Goal: Task Accomplishment & Management: Complete application form

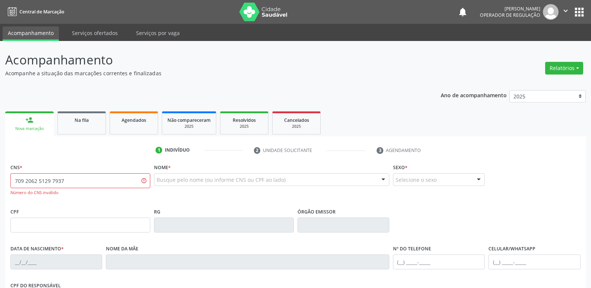
drag, startPoint x: 86, startPoint y: 185, endPoint x: 0, endPoint y: 159, distance: 90.3
click at [0, 159] on div "Acompanhamento Acompanhe a situação das marcações correntes e finalizadas Relat…" at bounding box center [295, 226] width 591 height 370
type input "709 2062 5129 7936"
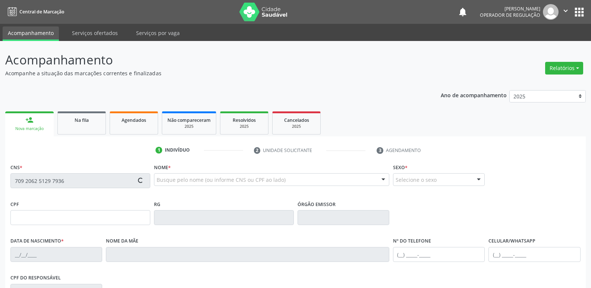
type input "114.801.544-23"
type input "04[DATE]"
type input "[PERSON_NAME]"
type input "[PHONE_NUMBER]"
type input "077.565.104-45"
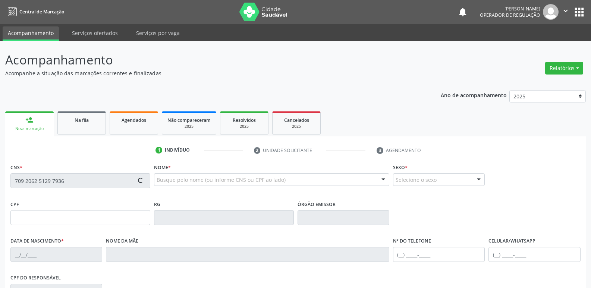
type input "16"
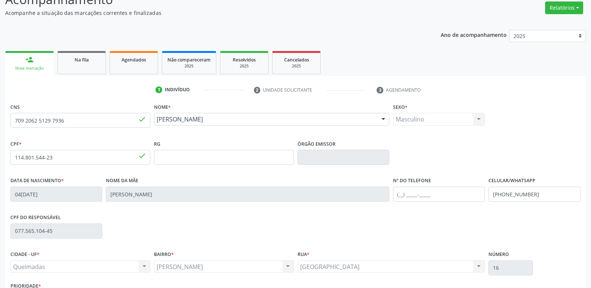
scroll to position [116, 0]
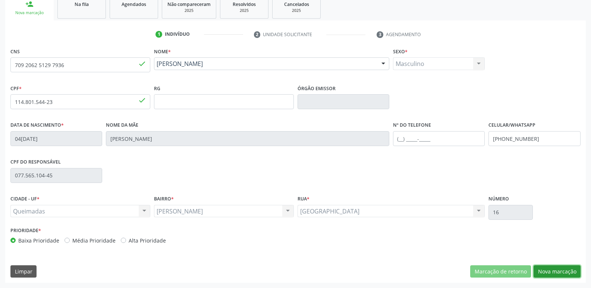
click at [559, 268] on button "Nova marcação" at bounding box center [556, 271] width 47 height 13
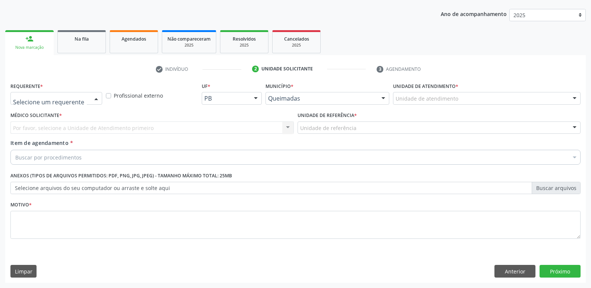
drag, startPoint x: 64, startPoint y: 93, endPoint x: 61, endPoint y: 116, distance: 22.6
click at [63, 98] on div at bounding box center [56, 98] width 92 height 13
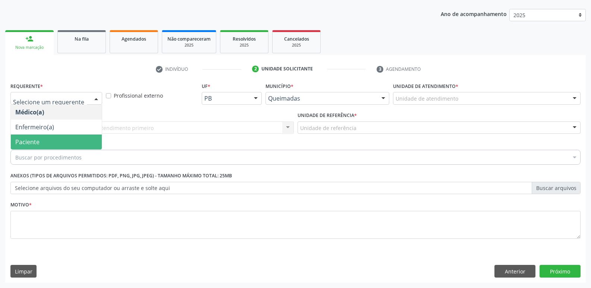
drag, startPoint x: 47, startPoint y: 142, endPoint x: 51, endPoint y: 140, distance: 5.0
click at [48, 141] on span "Paciente" at bounding box center [56, 142] width 91 height 15
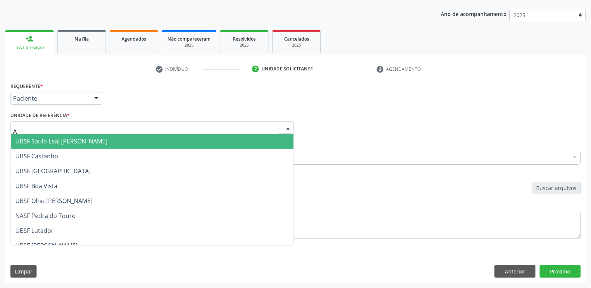
type input "AN"
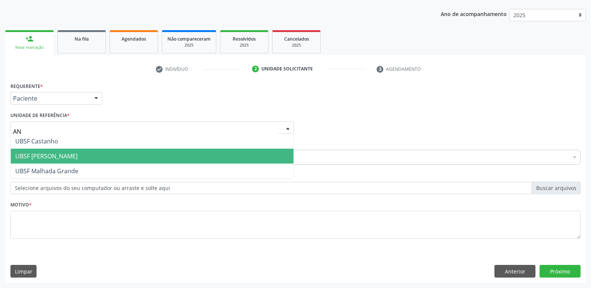
click at [59, 154] on span "UBSF [PERSON_NAME]" at bounding box center [46, 156] width 62 height 8
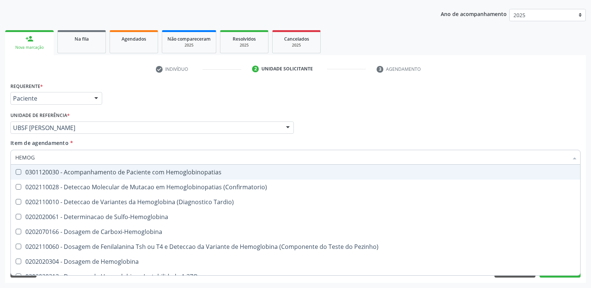
type input "HEMOGR"
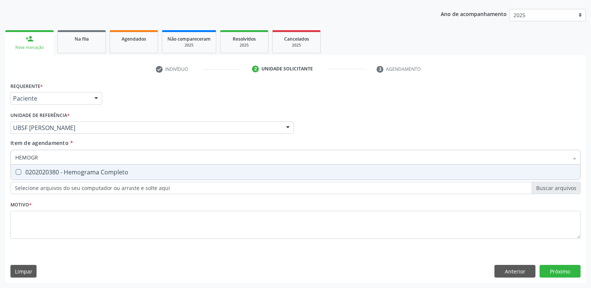
click at [108, 171] on div "0202020380 - Hemograma Completo" at bounding box center [295, 172] width 560 height 6
checkbox Completo "true"
type input "HEMOG"
checkbox Completo "false"
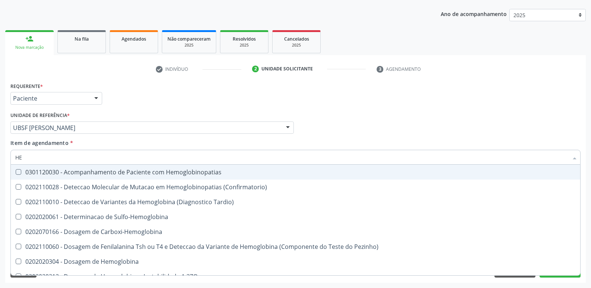
type input "H"
type input "C"
checkbox Completo "false"
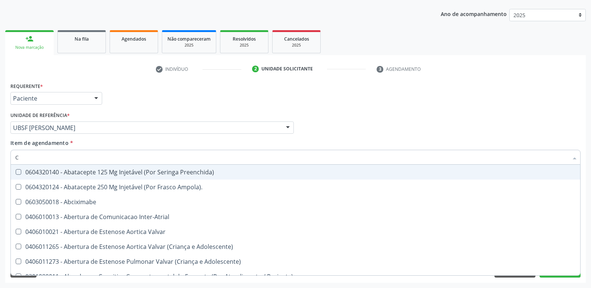
type input "CO"
checkbox Osseo "true"
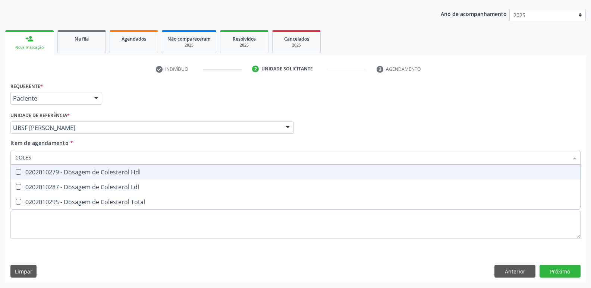
type input "COLEST"
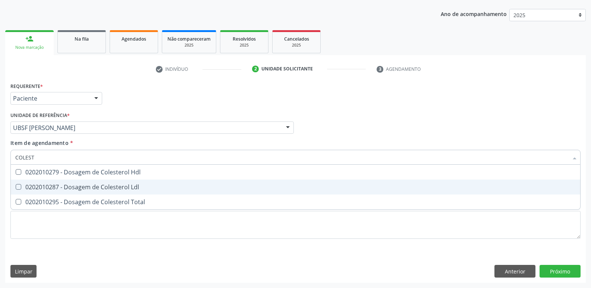
click at [108, 181] on span "0202010287 - Dosagem de Colesterol Ldl" at bounding box center [295, 187] width 569 height 15
checkbox Ldl "true"
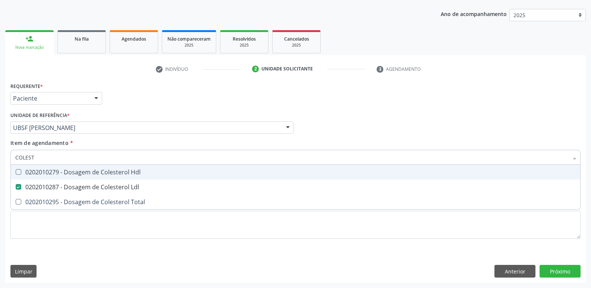
click at [111, 175] on div "0202010279 - Dosagem de Colesterol Hdl" at bounding box center [295, 172] width 560 height 6
checkbox Hdl "true"
type input "C"
checkbox Hdl "false"
checkbox Ldl "false"
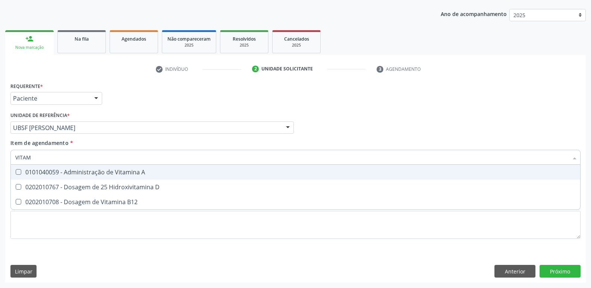
type input "VITAMI"
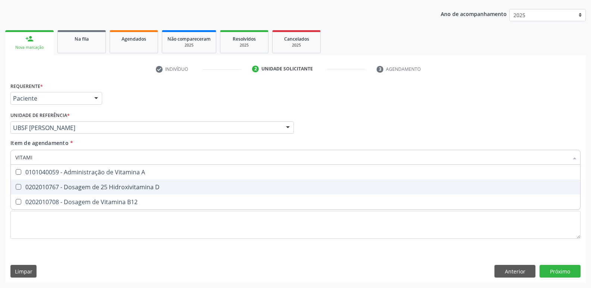
click at [110, 186] on div "0202010767 - Dosagem de 25 Hidroxivitamina D" at bounding box center [295, 187] width 560 height 6
checkbox D "true"
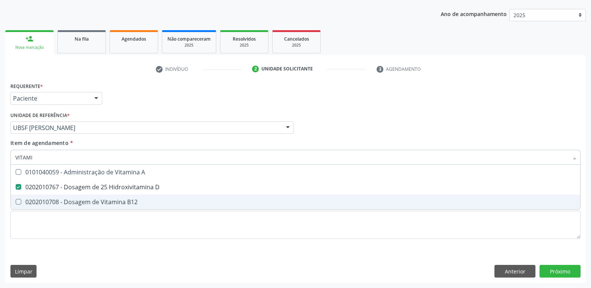
click at [106, 201] on div "0202010708 - Dosagem de Vitamina B12" at bounding box center [295, 202] width 560 height 6
click at [131, 200] on div "0202010708 - Dosagem de Vitamina B12" at bounding box center [295, 202] width 560 height 6
checkbox B12 "false"
type input "VITA"
checkbox D "false"
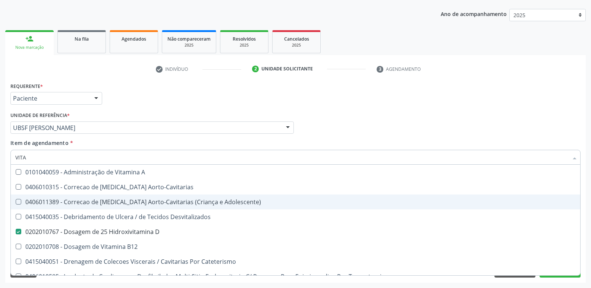
type input "VIT"
checkbox D "false"
checkbox B12 "true"
type input "V"
checkbox B12 "false"
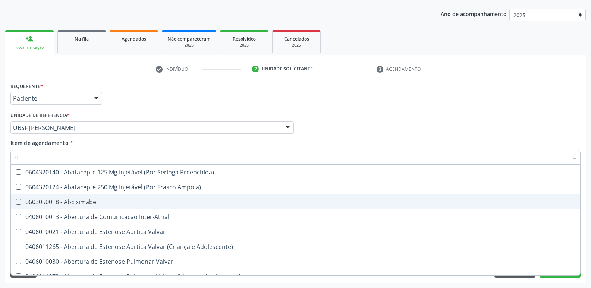
type input "02"
checkbox \(Frasco\) "true"
checkbox Pancreas "true"
checkbox Paratireoides "true"
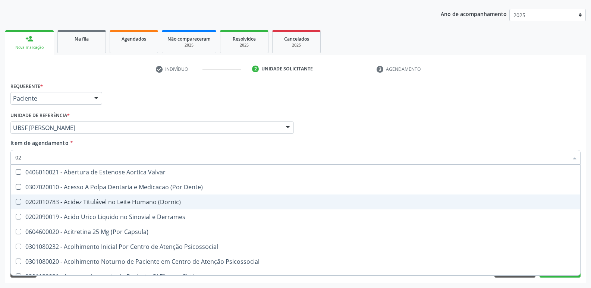
type input "020"
checkbox Cerebral "true"
checkbox \(Pos-Pasteurização\) "true"
checkbox Debridamento "true"
checkbox D "false"
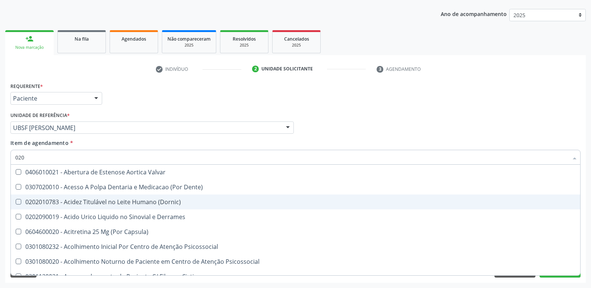
checkbox Hdl "false"
checkbox Ldl "false"
checkbox Eletro-Oculografia "true"
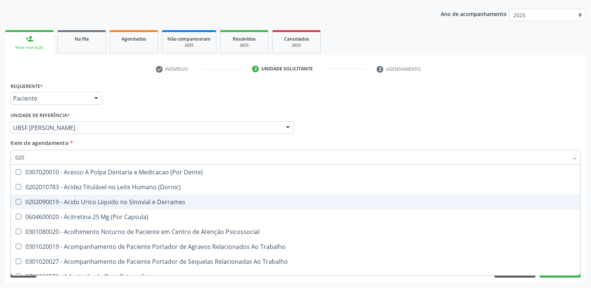
type input "0202"
checkbox Esqueléticas "true"
checkbox Ocular "true"
checkbox Aberto\) "true"
checkbox Revisao "true"
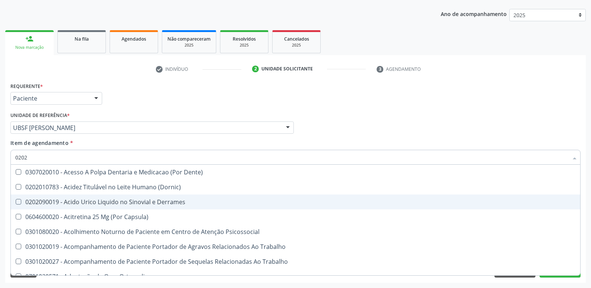
checkbox D "false"
checkbox Hdl "false"
checkbox Ldl "false"
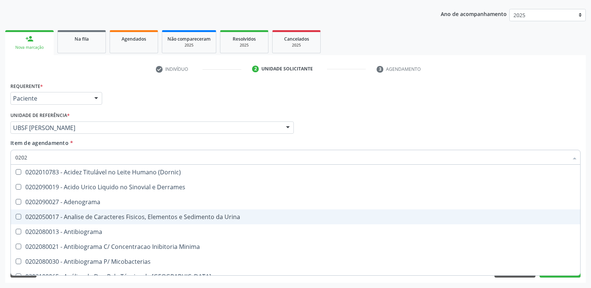
click at [164, 218] on div "0202050017 - Analise de Caracteres Fisicos, Elementos e Sedimento da Urina" at bounding box center [295, 217] width 560 height 6
checkbox Urina "true"
type input "020"
checkbox Urina "false"
checkbox Liquor "true"
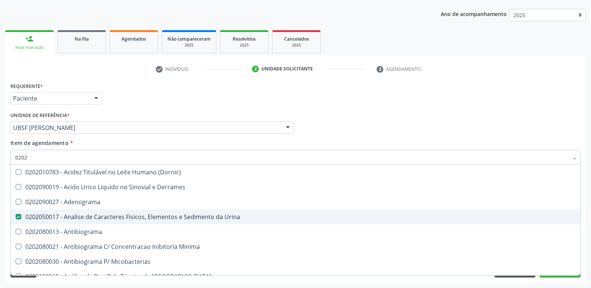
checkbox D "false"
checkbox Hdl "false"
checkbox Ldl "false"
checkbox Completo "false"
checkbox Tripanossoma "true"
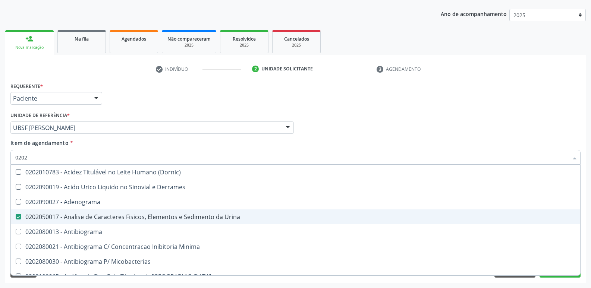
checkbox Bilateral "true"
checkbox Unilateral "true"
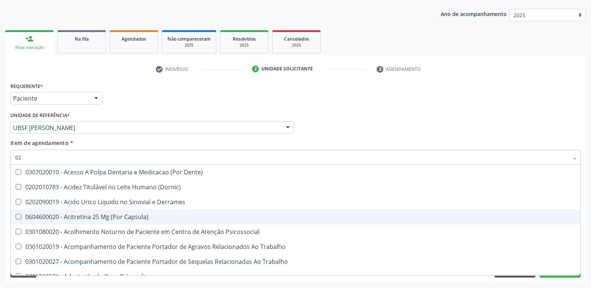
type input "0"
checkbox Urina "false"
checkbox Coagulacao "false"
checkbox Aberto\) "true"
checkbox D "false"
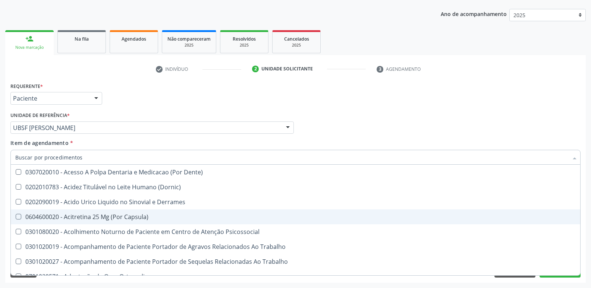
checkbox Hdl "false"
checkbox Ldl "false"
checkbox \(Tgp\) "false"
checkbox Segmento\) "false"
checkbox Anvisa "false"
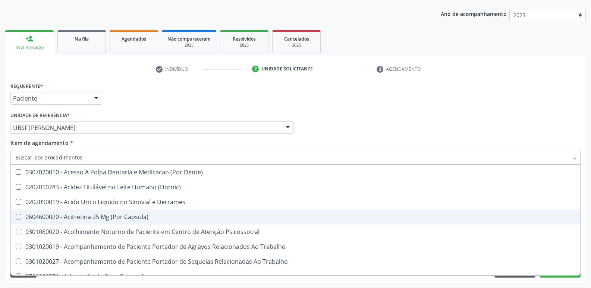
checkbox Completo "false"
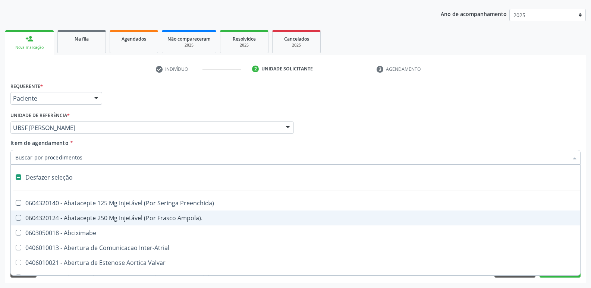
type input "G"
checkbox Urina "false"
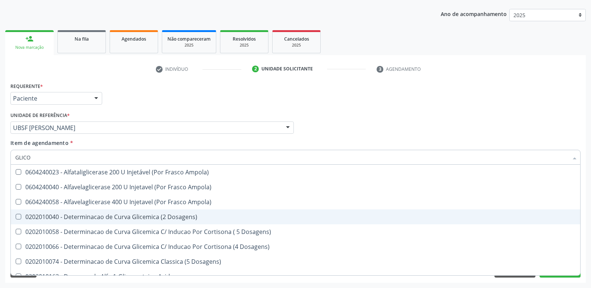
type input "GLICOS"
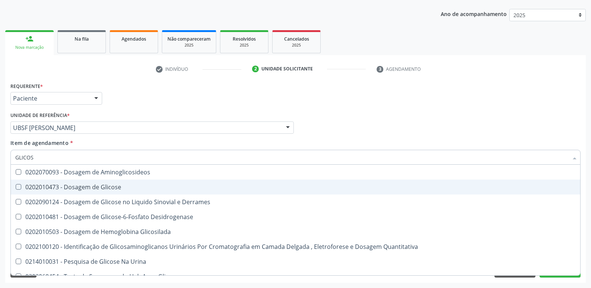
click at [147, 186] on div "0202010473 - Dosagem de Glicose" at bounding box center [295, 187] width 560 height 6
checkbox Glicose "true"
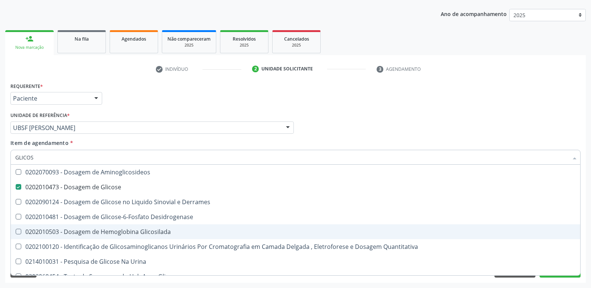
click at [143, 233] on div "0202010503 - Dosagem de Hemoglobina Glicosilada" at bounding box center [295, 232] width 560 height 6
checkbox Glicosilada "true"
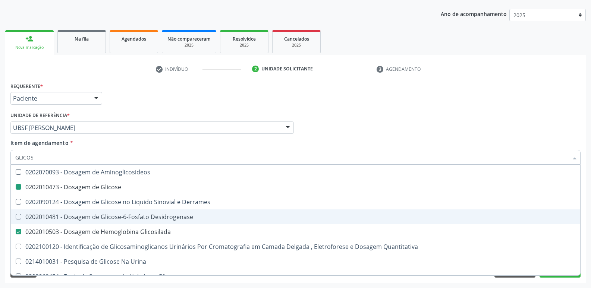
type input "GLICO"
checkbox Glicose "false"
checkbox Derrames "true"
checkbox Glicosilada "false"
checkbox Quantitativa "true"
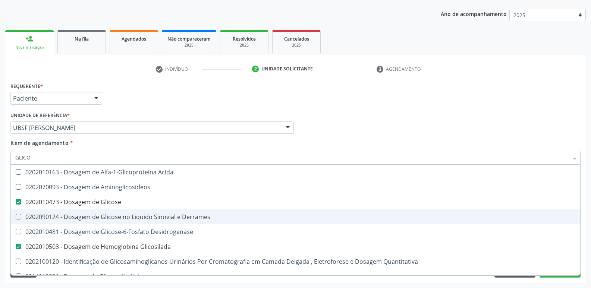
type input "GLIC"
checkbox Glicose "false"
checkbox Glicosilada "false"
type input "G"
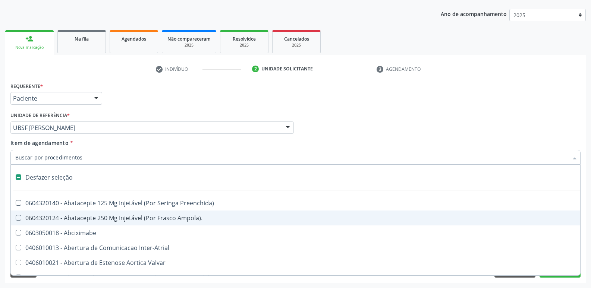
type input "O"
checkbox Agua "true"
checkbox Urina "false"
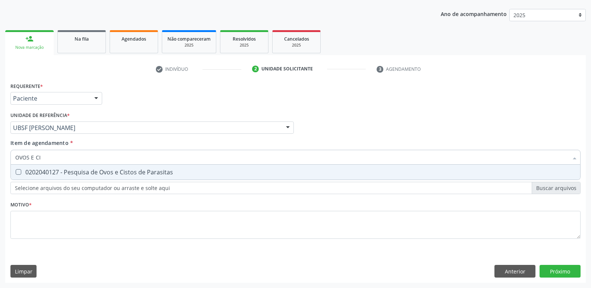
type input "OVOS E CIS"
click at [78, 172] on div "0202040127 - Pesquisa de Ovos e Cistos de Parasitas" at bounding box center [295, 172] width 560 height 6
checkbox Parasitas "true"
type input "OVOS"
checkbox Parasitas "false"
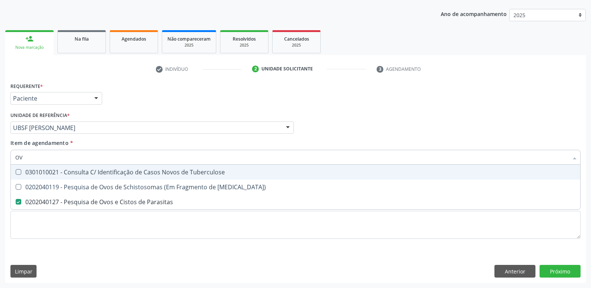
type input "O"
checkbox Parasitas "false"
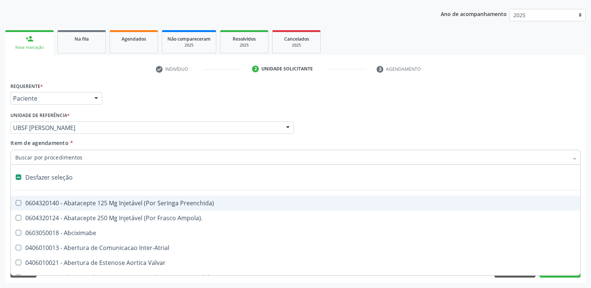
type input "T"
checkbox Dedo "true"
checkbox Urina "false"
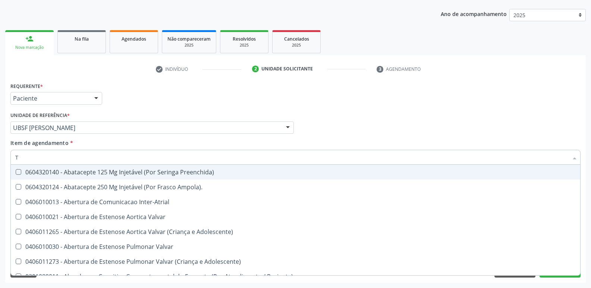
type input "TR"
checkbox Urina "false"
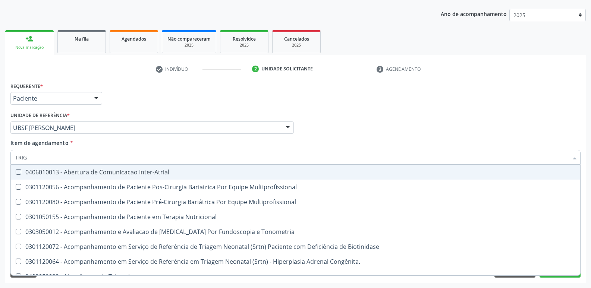
type input "TRIGL"
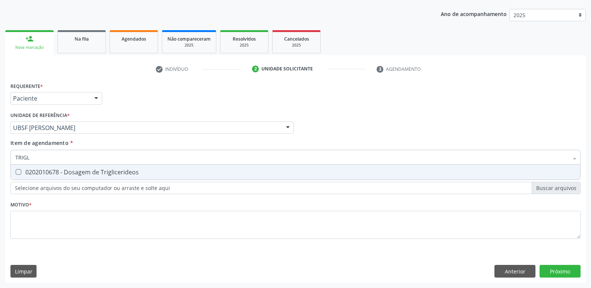
click at [78, 172] on div "0202010678 - Dosagem de Triglicerideos" at bounding box center [295, 172] width 560 height 6
checkbox Triglicerideos "true"
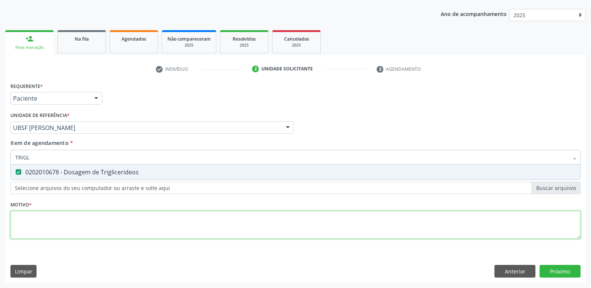
click at [58, 218] on div "Requerente * Paciente Médico(a) Enfermeiro(a) Paciente Nenhum resultado encontr…" at bounding box center [295, 164] width 570 height 169
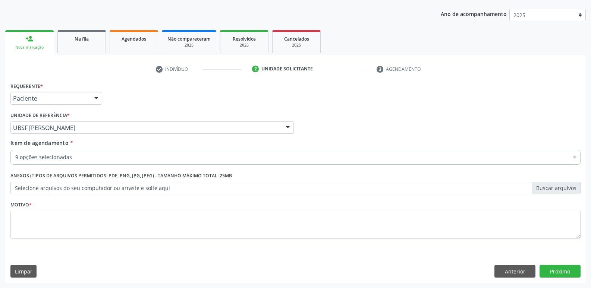
drag, startPoint x: 56, startPoint y: 160, endPoint x: 51, endPoint y: 161, distance: 5.1
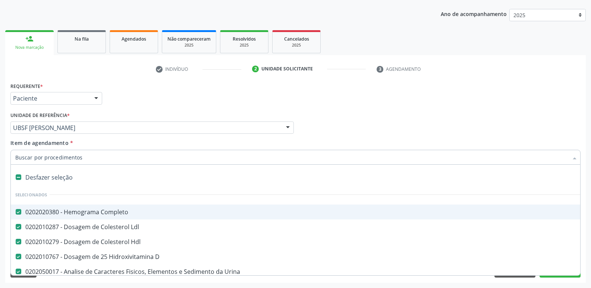
type input "T"
checkbox Triglicerideos "false"
type input "TS"
checkbox Completo "false"
checkbox Ldl "false"
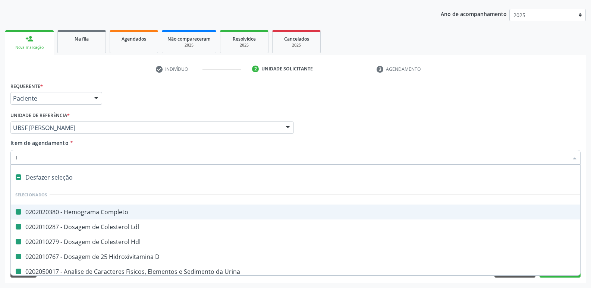
checkbox Hdl "false"
checkbox D "false"
checkbox Urina "false"
checkbox Glicose "false"
checkbox Glicosilada "false"
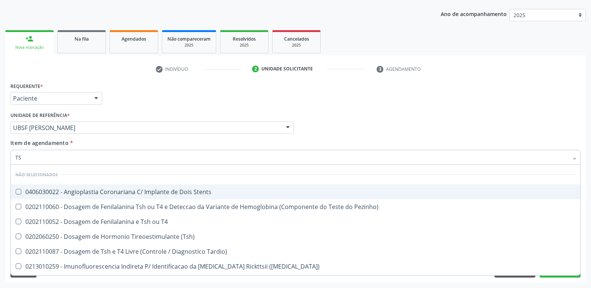
type input "TSH"
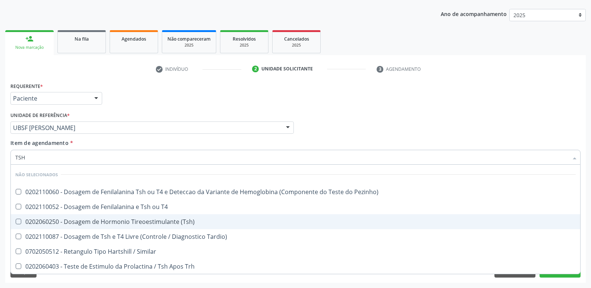
click at [161, 219] on div "0202060250 - Dosagem de Hormonio Tireoestimulante (Tsh)" at bounding box center [295, 222] width 560 height 6
checkbox \(Tsh\) "true"
type input "TS"
checkbox \(Tsh\) "false"
checkbox Tardio\) "true"
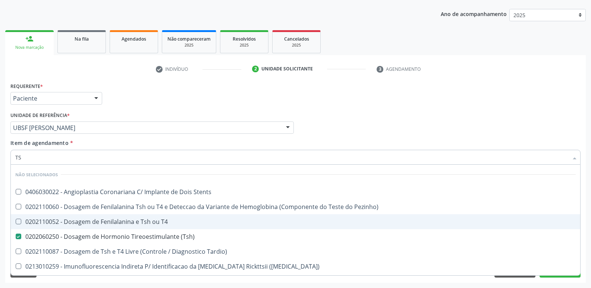
type input "T"
checkbox Stents "true"
checkbox Pezinho\) "true"
checkbox T4 "true"
checkbox Tardio\) "true"
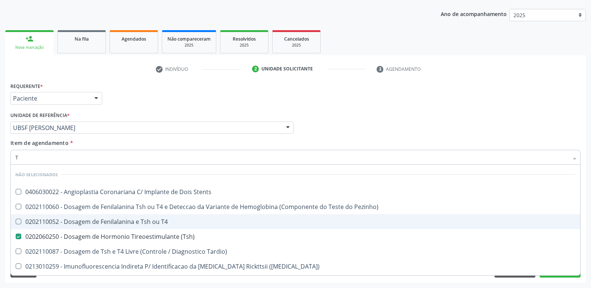
checkbox Maculosa\) "true"
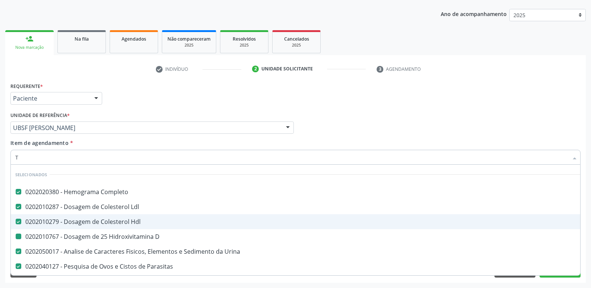
type input "T4"
checkbox Completo "false"
checkbox Ldl "false"
checkbox Hdl "false"
checkbox D "false"
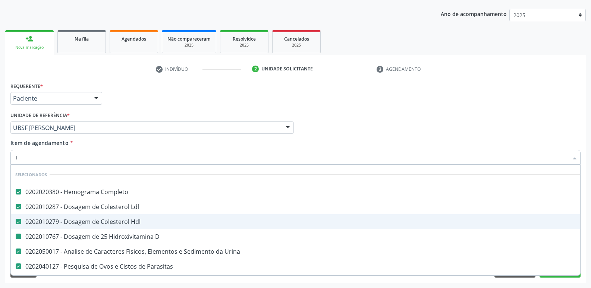
checkbox Urina "false"
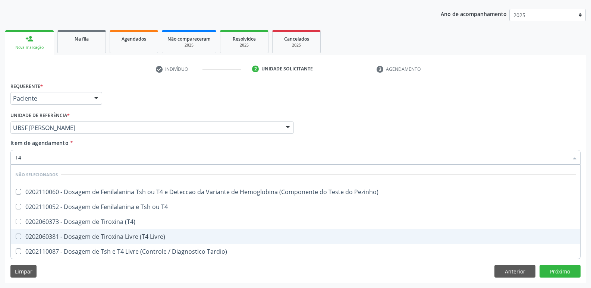
click at [137, 234] on div "0202060381 - Dosagem de Tiroxina Livre (T4 Livre)" at bounding box center [295, 237] width 560 height 6
checkbox Livre\) "true"
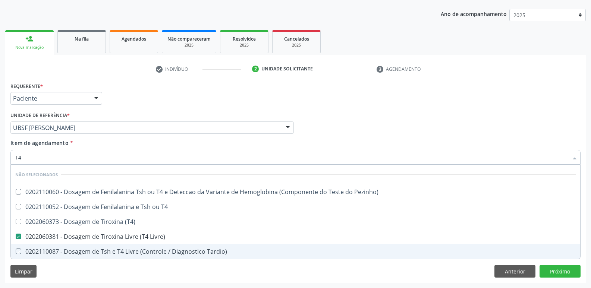
click at [203, 274] on div "Requerente * Paciente Médico(a) Enfermeiro(a) Paciente Nenhum resultado encontr…" at bounding box center [295, 181] width 580 height 202
checkbox Pezinho\) "true"
checkbox T4 "true"
checkbox \(T4\) "true"
checkbox Tardio\) "true"
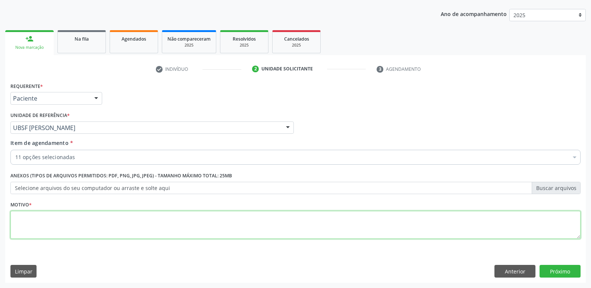
click at [134, 237] on textarea at bounding box center [295, 225] width 570 height 28
paste textarea "2[DATE]"
drag, startPoint x: 70, startPoint y: 224, endPoint x: 0, endPoint y: 190, distance: 77.7
click at [0, 190] on div "Acompanhamento Acompanhe a situação das marcações correntes e finalizadas Relat…" at bounding box center [295, 124] width 591 height 328
type textarea "AVALIAÇÃO"
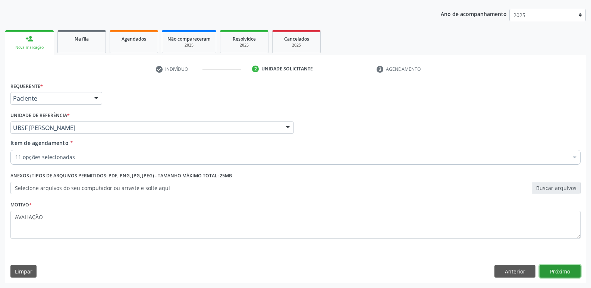
click at [560, 271] on button "Próximo" at bounding box center [559, 271] width 41 height 13
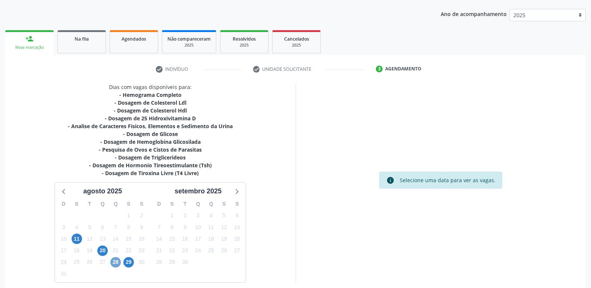
click at [116, 263] on span "28" at bounding box center [115, 262] width 10 height 10
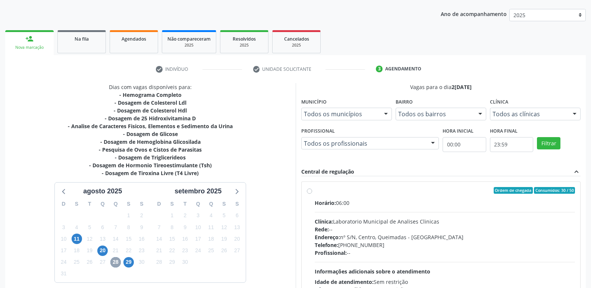
scroll to position [144, 0]
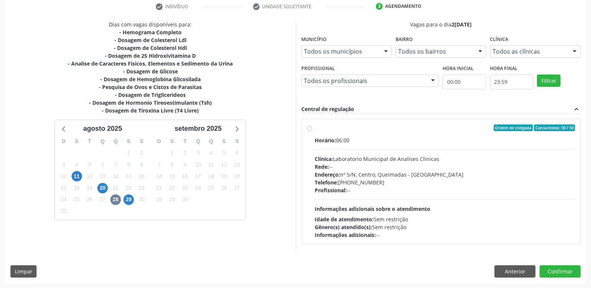
click at [134, 199] on div "29" at bounding box center [128, 200] width 13 height 12
click at [131, 201] on span "29" at bounding box center [128, 200] width 10 height 10
click at [115, 203] on span "28" at bounding box center [115, 200] width 10 height 10
click at [381, 181] on div "Telefone: [PHONE_NUMBER]" at bounding box center [445, 182] width 260 height 8
click at [312, 131] on input "Ordem de chegada Consumidos: 30 / 50 Horário: 06:00 Clínica: Laboratorio Munici…" at bounding box center [309, 127] width 5 height 7
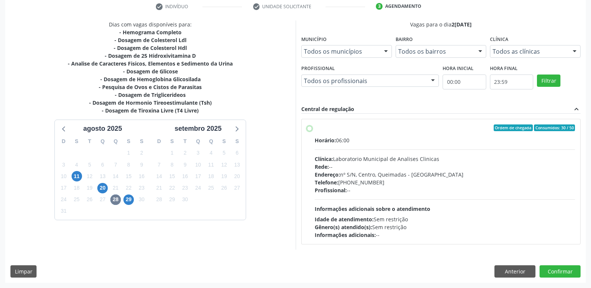
radio input "true"
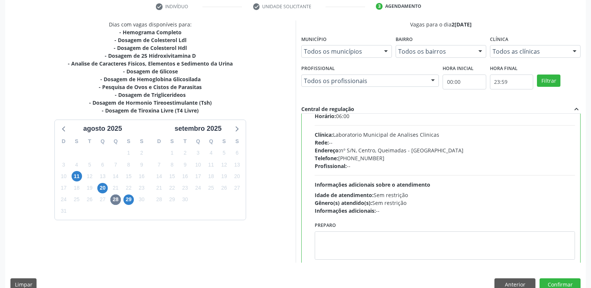
scroll to position [37, 0]
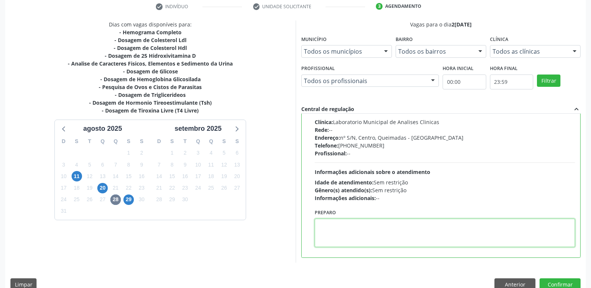
click at [354, 239] on textarea at bounding box center [445, 233] width 260 height 28
type textarea "IR EM [GEOGRAPHIC_DATA]"
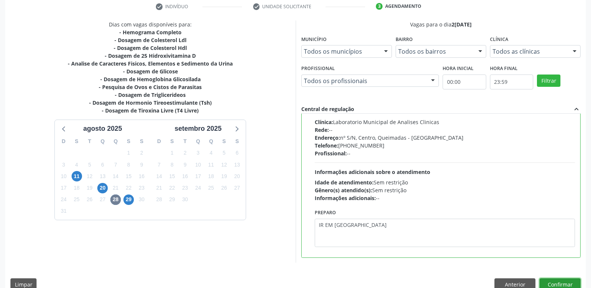
click at [550, 282] on button "Confirmar" at bounding box center [559, 284] width 41 height 13
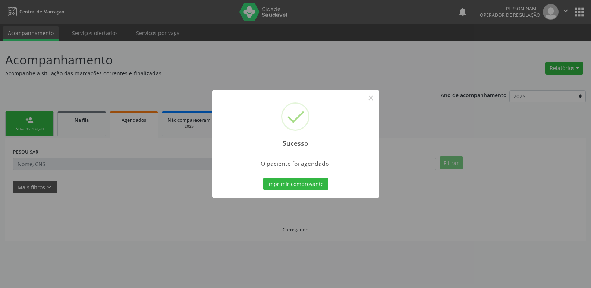
scroll to position [0, 0]
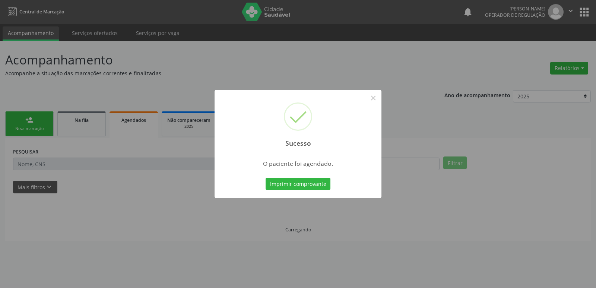
click at [266, 178] on button "Imprimir comprovante" at bounding box center [298, 184] width 65 height 13
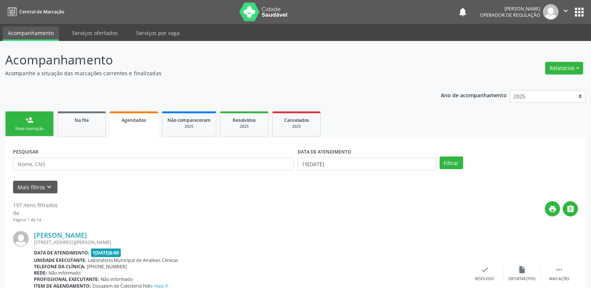
click at [35, 125] on link "person_add Nova marcação" at bounding box center [29, 123] width 48 height 25
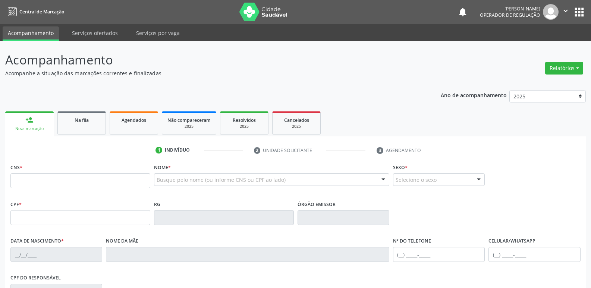
drag, startPoint x: 569, startPoint y: 12, endPoint x: 563, endPoint y: 13, distance: 6.1
click at [566, 12] on button "" at bounding box center [565, 12] width 14 height 16
click at [539, 43] on link "Sair" at bounding box center [546, 45] width 51 height 10
